Goal: Task Accomplishment & Management: Complete application form

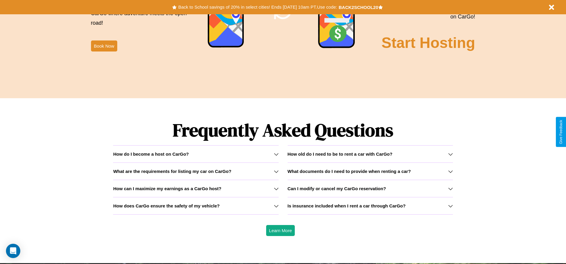
scroll to position [855, 0]
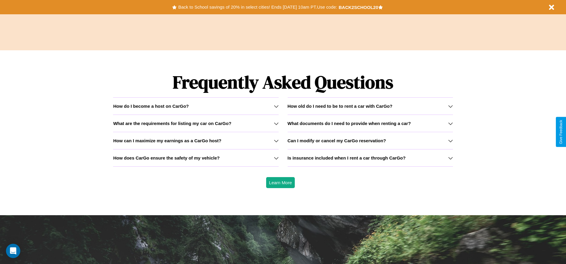
click at [196, 158] on h3 "How does CarGo ensure the safety of my vehicle?" at bounding box center [166, 158] width 106 height 5
click at [276, 106] on icon at bounding box center [276, 106] width 5 height 5
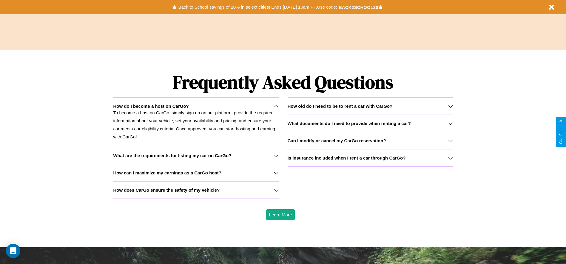
click at [196, 190] on h3 "How does CarGo ensure the safety of my vehicle?" at bounding box center [166, 190] width 106 height 5
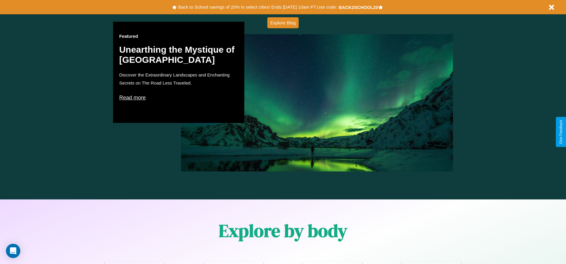
scroll to position [340, 0]
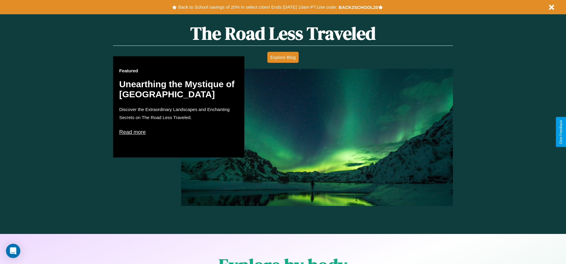
click at [179, 132] on p "Read more" at bounding box center [178, 133] width 119 height 10
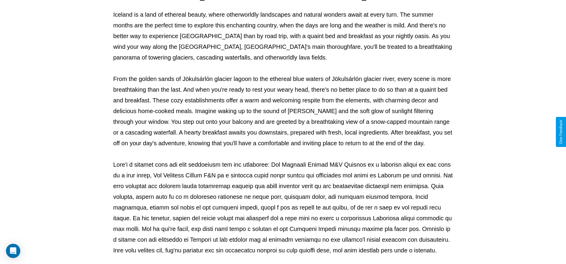
scroll to position [198, 0]
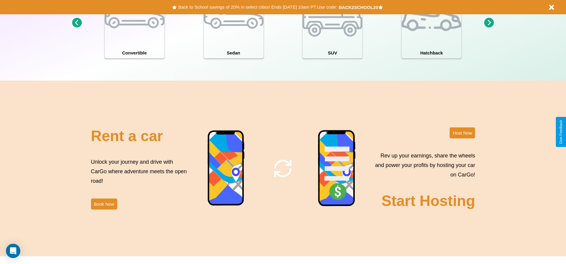
scroll to position [650, 0]
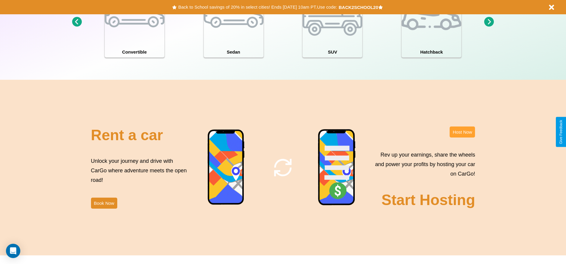
click at [462, 132] on button "Host Now" at bounding box center [461, 132] width 25 height 11
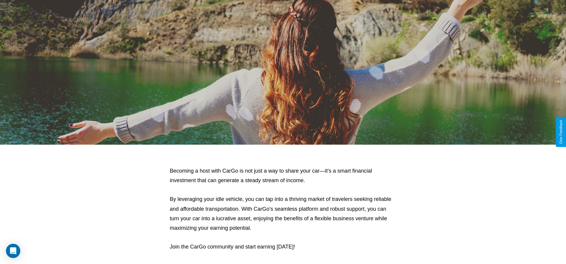
scroll to position [640, 0]
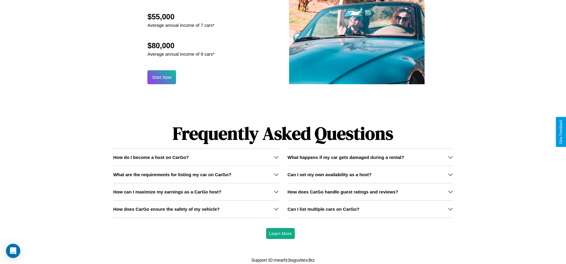
click at [370, 192] on h3 "How does CarGo handle guest ratings and reviews?" at bounding box center [342, 192] width 111 height 5
click at [370, 174] on h3 "Can I set my own availability as a host?" at bounding box center [329, 174] width 84 height 5
click at [196, 174] on h3 "What are the requirements for listing my car on CarGo?" at bounding box center [172, 174] width 118 height 5
click at [450, 192] on icon at bounding box center [450, 192] width 5 height 5
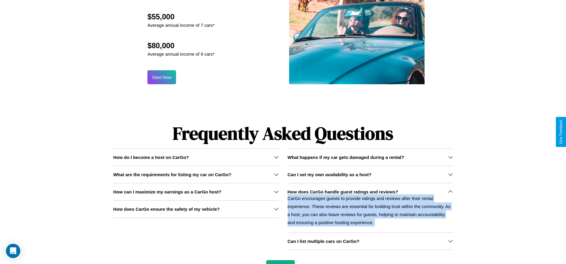
click at [370, 208] on p "CarGo encourages guests to provide ratings and reviews after their rental exper…" at bounding box center [369, 211] width 165 height 32
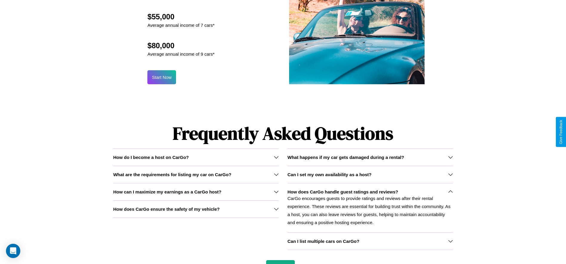
click at [450, 241] on icon at bounding box center [450, 241] width 5 height 5
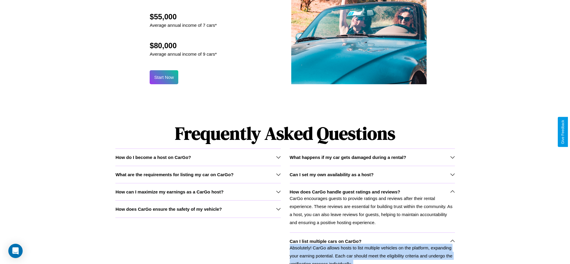
scroll to position [290, 0]
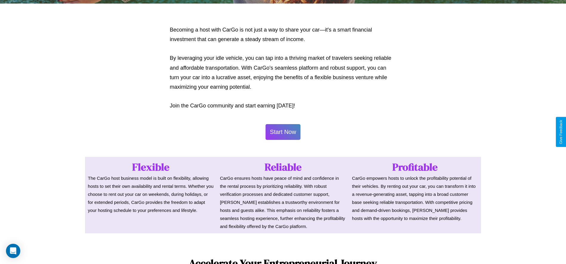
click at [283, 132] on button "Start Now" at bounding box center [282, 132] width 35 height 16
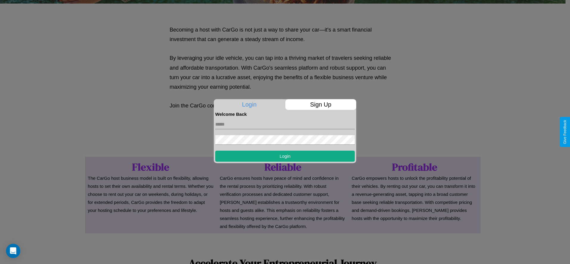
click at [320, 105] on p "Sign Up" at bounding box center [320, 104] width 71 height 11
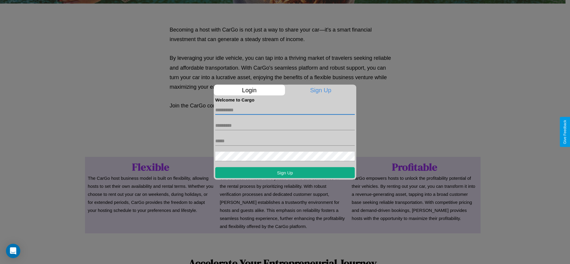
click at [285, 110] on input "text" at bounding box center [285, 110] width 140 height 10
type input "*****"
click at [285, 126] on input "text" at bounding box center [285, 126] width 140 height 10
type input "****"
click at [285, 141] on input "text" at bounding box center [285, 141] width 140 height 10
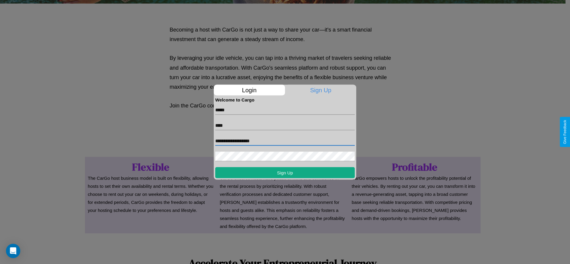
type input "**********"
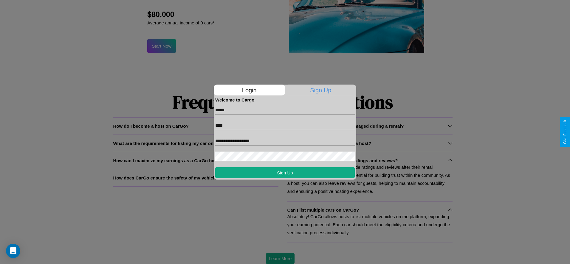
click at [280, 259] on div at bounding box center [285, 132] width 570 height 264
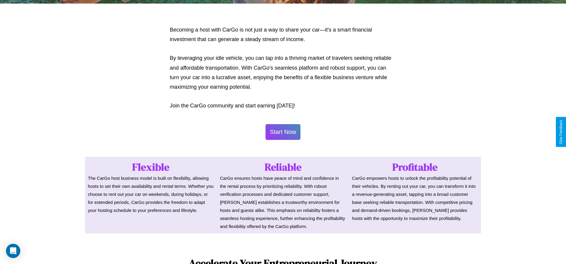
click at [283, 132] on button "Start Now" at bounding box center [282, 132] width 35 height 16
